Goal: Information Seeking & Learning: Find specific page/section

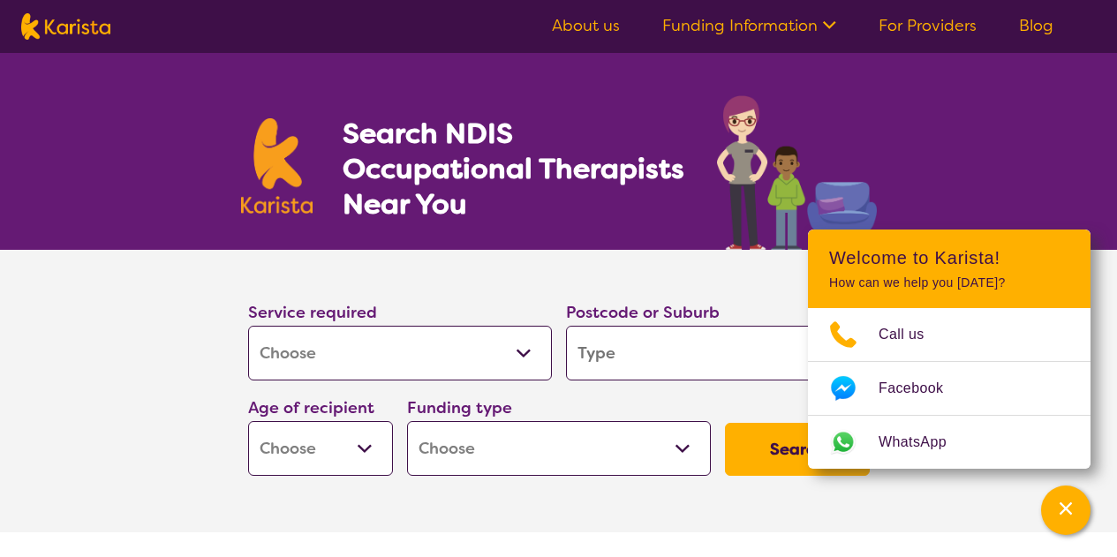
select select "[MEDICAL_DATA]"
type input "7310"
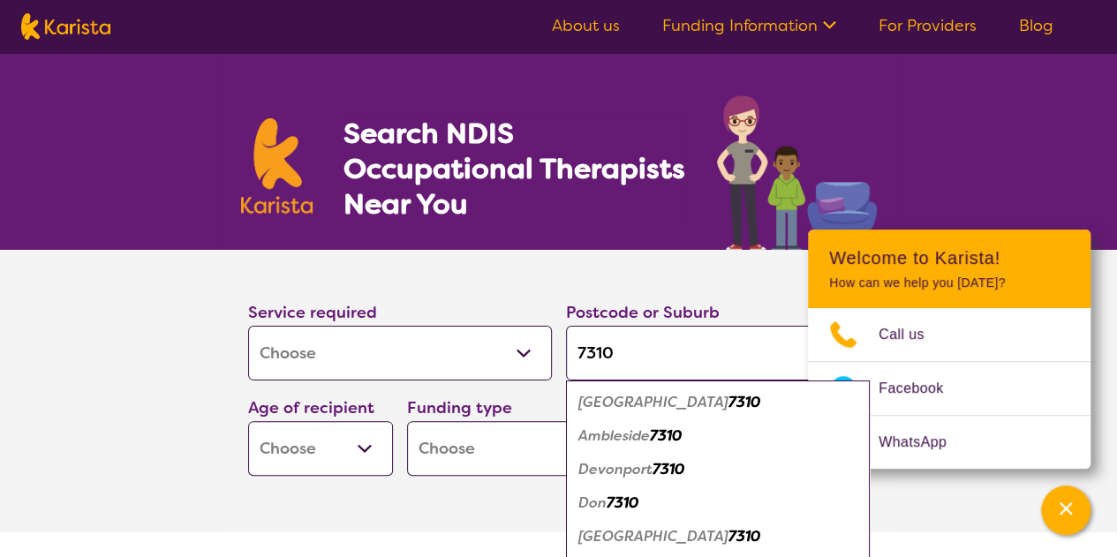
click at [583, 449] on div "Ambleside 7310" at bounding box center [718, 436] width 286 height 34
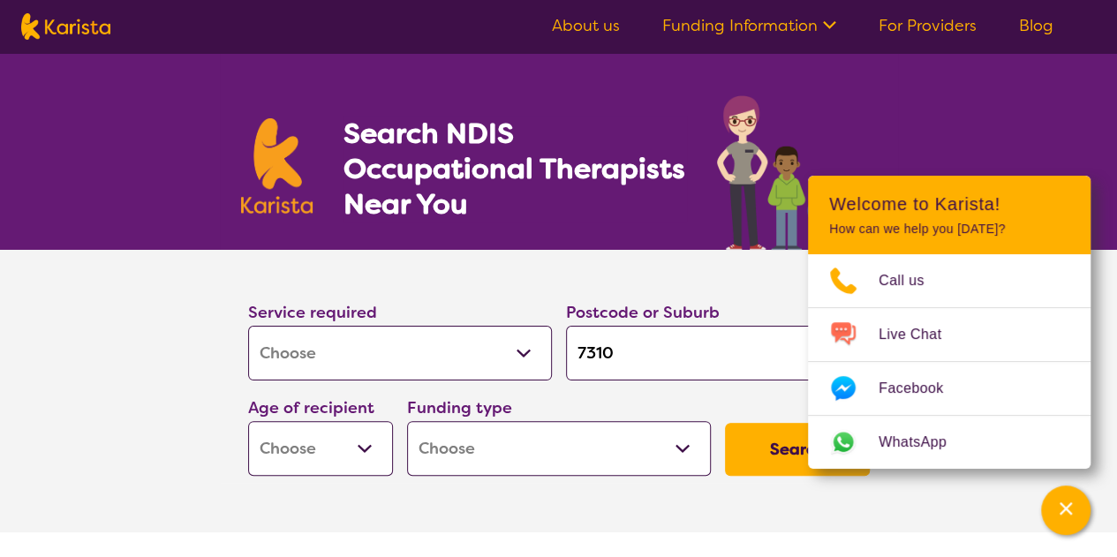
click at [540, 446] on select "Home Care Package (HCP) National Disability Insurance Scheme (NDIS) I don't know" at bounding box center [559, 448] width 304 height 55
select select "NDIS"
click at [407, 421] on select "Home Care Package (HCP) National Disability Insurance Scheme (NDIS) I don't know" at bounding box center [559, 448] width 304 height 55
select select "NDIS"
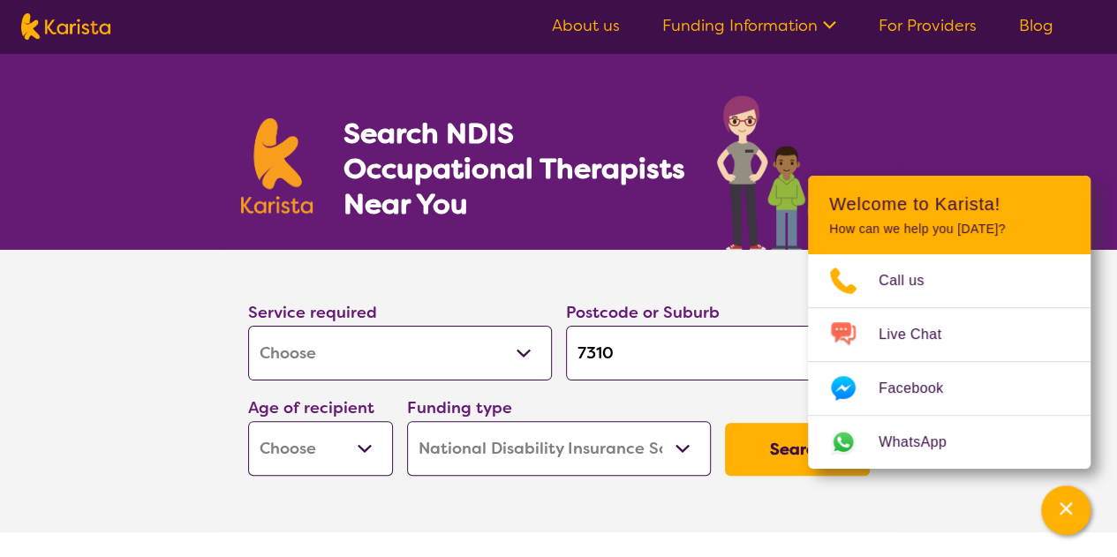
click at [358, 442] on select "Early Childhood - 0 to 9 Child - 10 to 11 Adolescent - 12 to 17 Adult - 18 to 6…" at bounding box center [320, 448] width 145 height 55
select select "EC"
click at [248, 421] on select "Early Childhood - 0 to 9 Child - 10 to 11 Adolescent - 12 to 17 Adult - 18 to 6…" at bounding box center [320, 448] width 145 height 55
select select "EC"
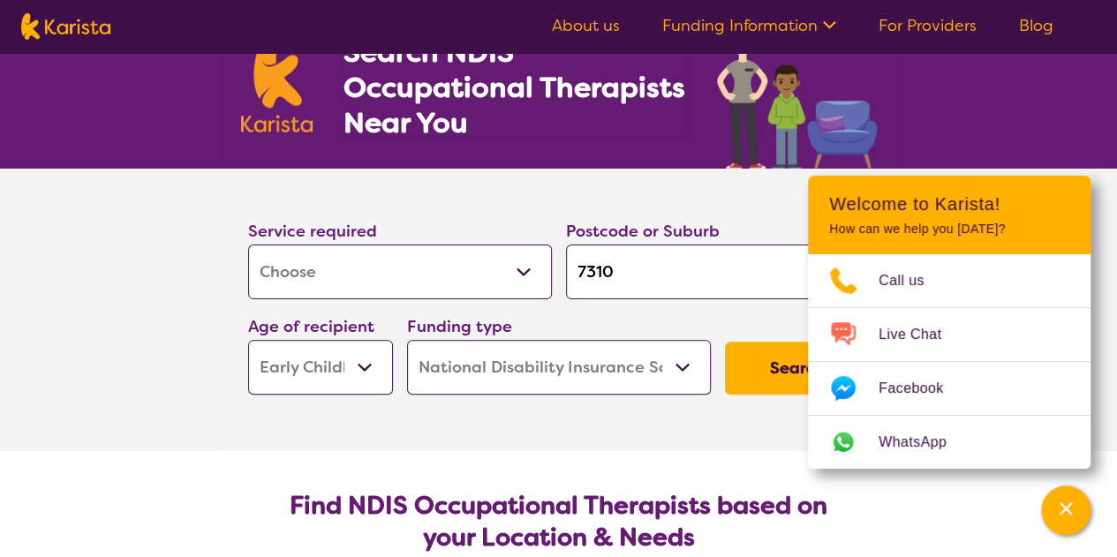
scroll to position [177, 0]
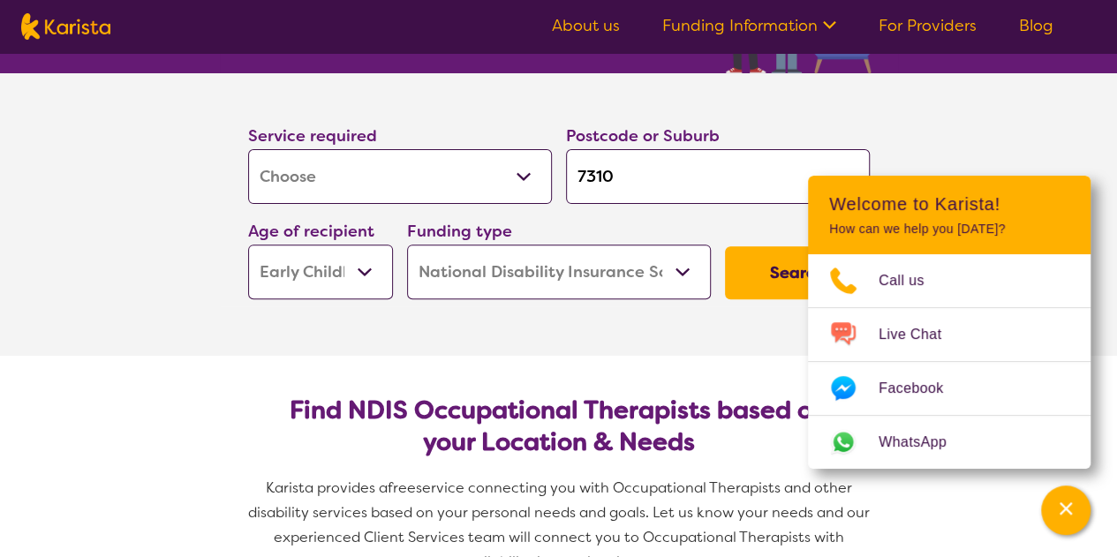
click at [753, 275] on button "Search" at bounding box center [797, 272] width 145 height 53
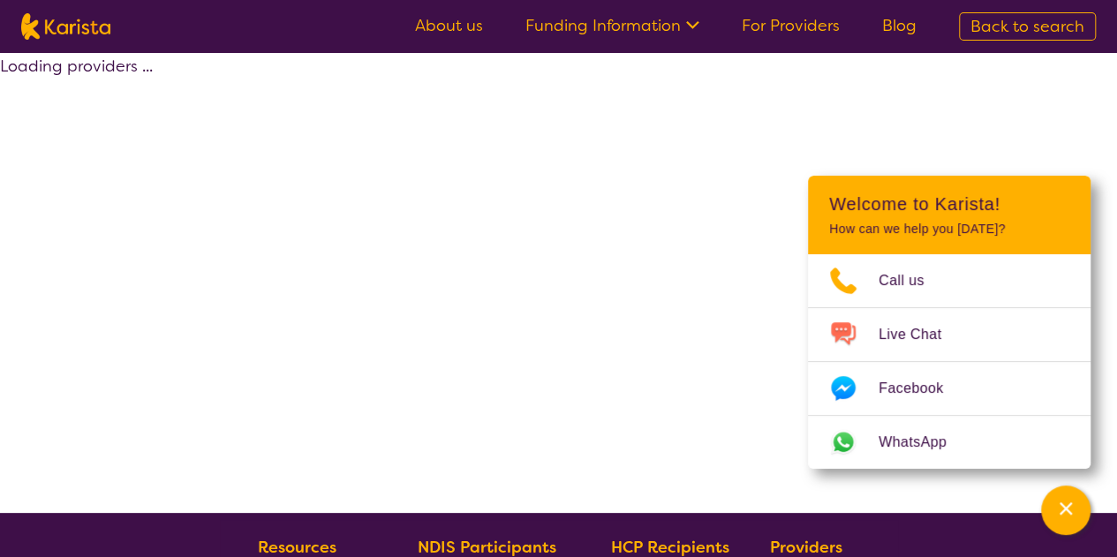
select select "by_score"
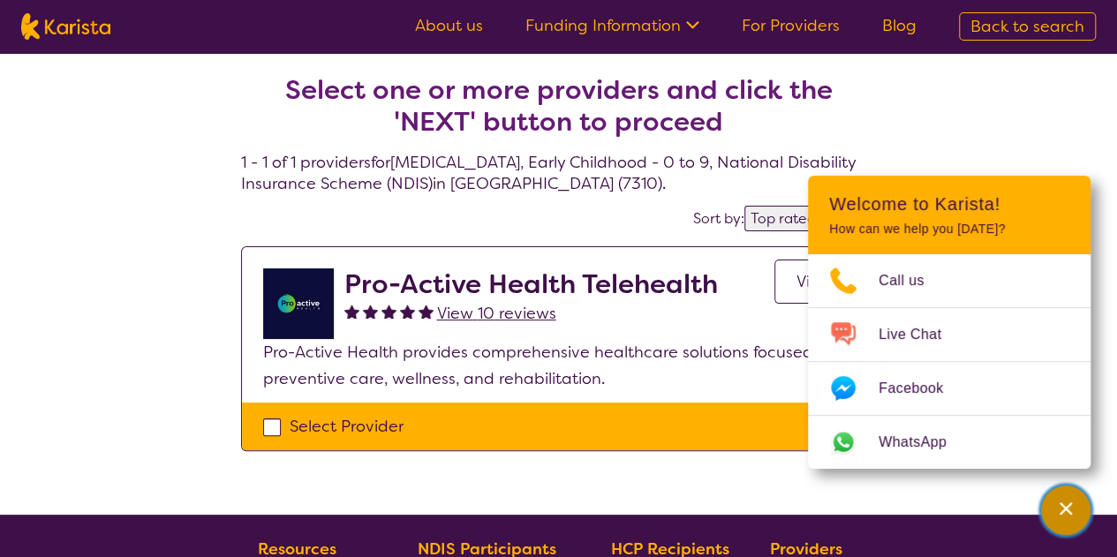
click at [1072, 512] on icon "Channel Menu" at bounding box center [1066, 509] width 18 height 18
